Goal: Information Seeking & Learning: Learn about a topic

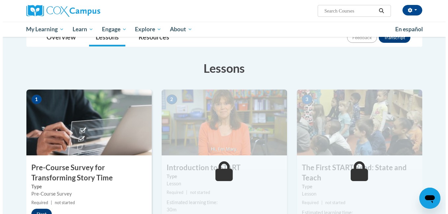
scroll to position [92, 0]
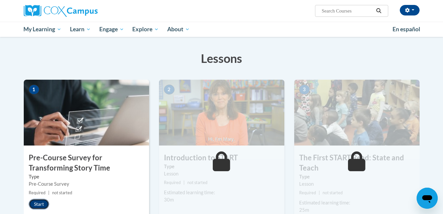
click at [35, 204] on button "Start" at bounding box center [39, 204] width 20 height 11
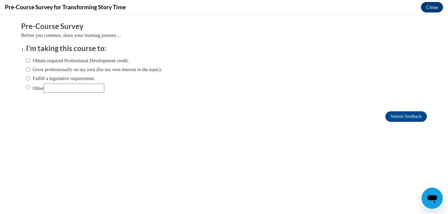
scroll to position [0, 0]
click at [26, 60] on input "Obtain required Professional Development credit." at bounding box center [28, 60] width 4 height 7
radio input "true"
click at [385, 114] on input "Submit feedback" at bounding box center [406, 116] width 42 height 11
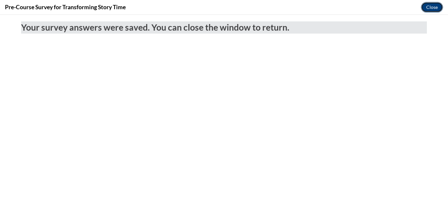
click at [425, 5] on button "Close" at bounding box center [432, 7] width 22 height 11
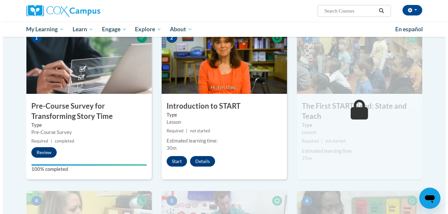
scroll to position [145, 0]
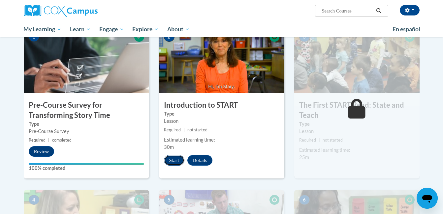
click at [174, 162] on button "Start" at bounding box center [174, 160] width 20 height 11
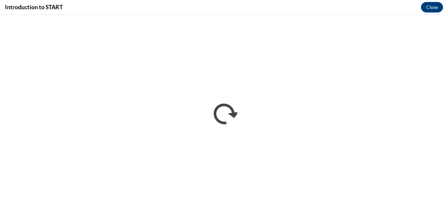
scroll to position [0, 0]
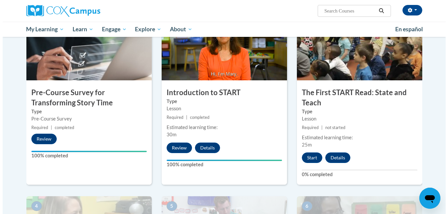
scroll to position [157, 0]
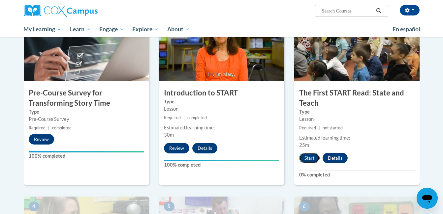
click at [306, 159] on button "Start" at bounding box center [309, 158] width 20 height 11
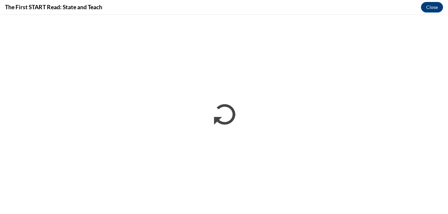
scroll to position [0, 0]
click at [309, 11] on div "The First START Read: State and Teach Close" at bounding box center [224, 7] width 448 height 15
